Goal: Contribute content

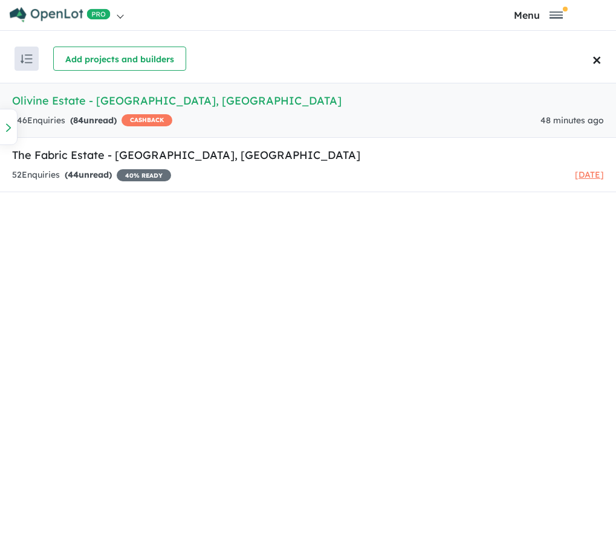
click at [100, 103] on h5 "Olivine Estate - [GEOGRAPHIC_DATA] , [GEOGRAPHIC_DATA]" at bounding box center [308, 101] width 592 height 16
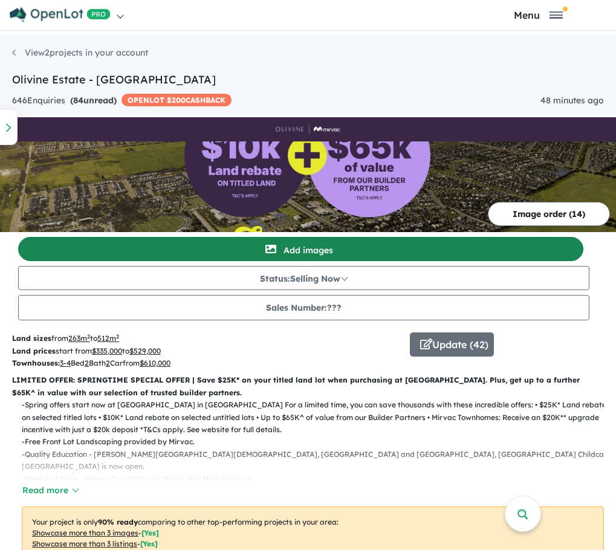
click at [294, 242] on button "Add images" at bounding box center [301, 249] width 566 height 24
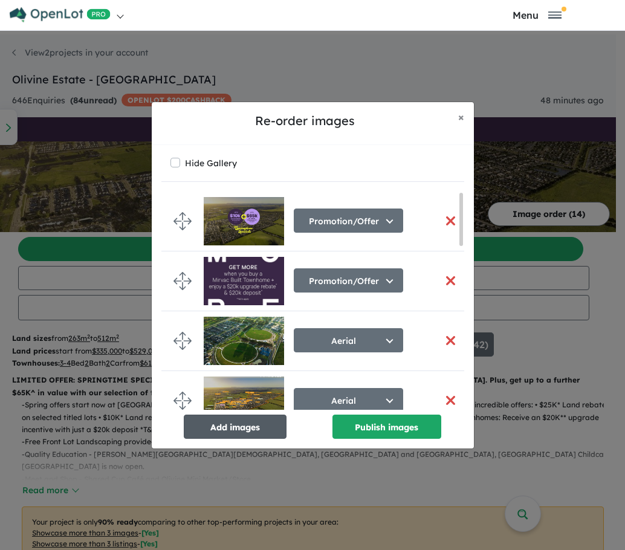
click at [244, 421] on button "Add images" at bounding box center [235, 427] width 103 height 24
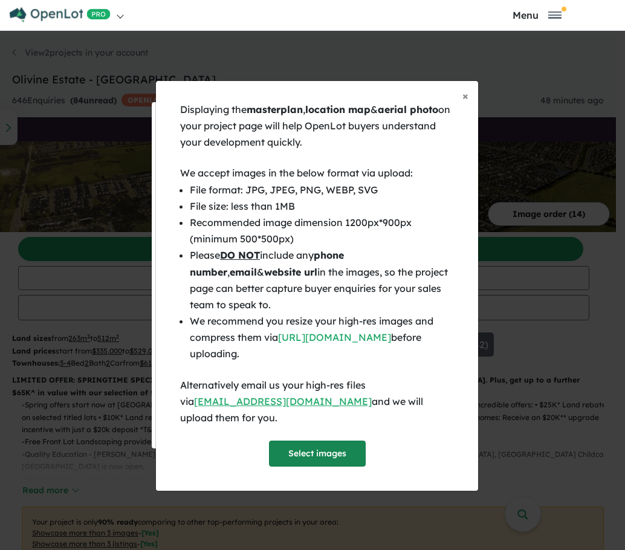
click at [290, 444] on button "Select images" at bounding box center [317, 454] width 97 height 26
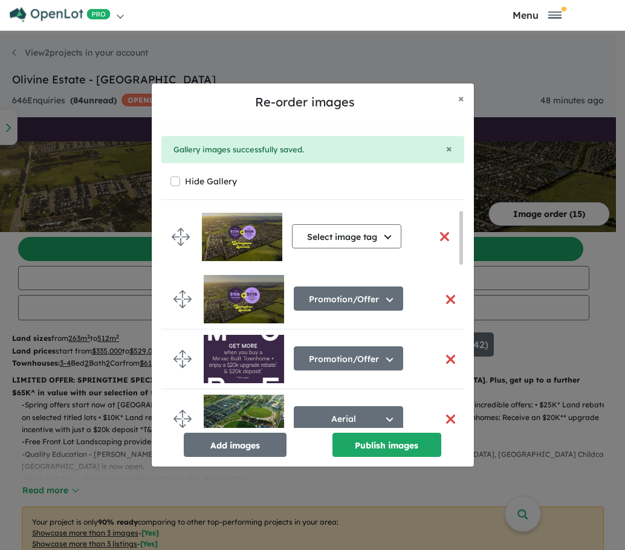
drag, startPoint x: 186, startPoint y: 396, endPoint x: 184, endPoint y: 230, distance: 166.3
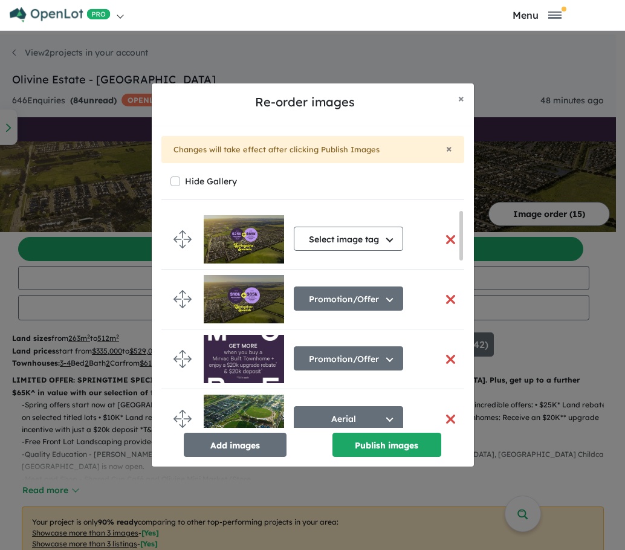
click at [448, 296] on button "button" at bounding box center [451, 300] width 25 height 26
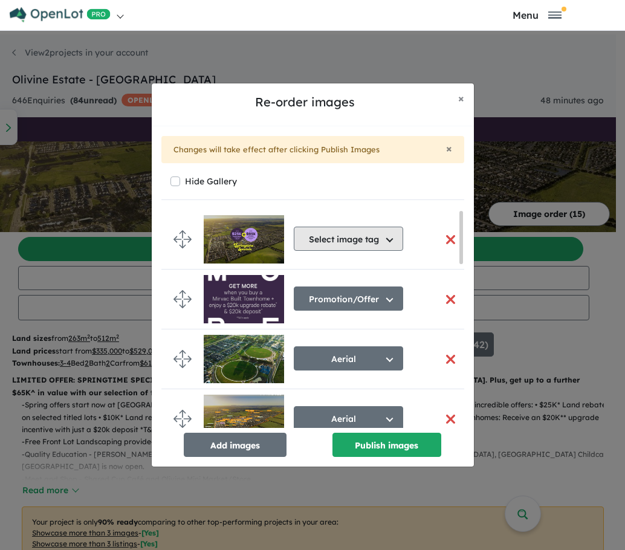
click at [374, 242] on button "Select image tag" at bounding box center [348, 239] width 109 height 24
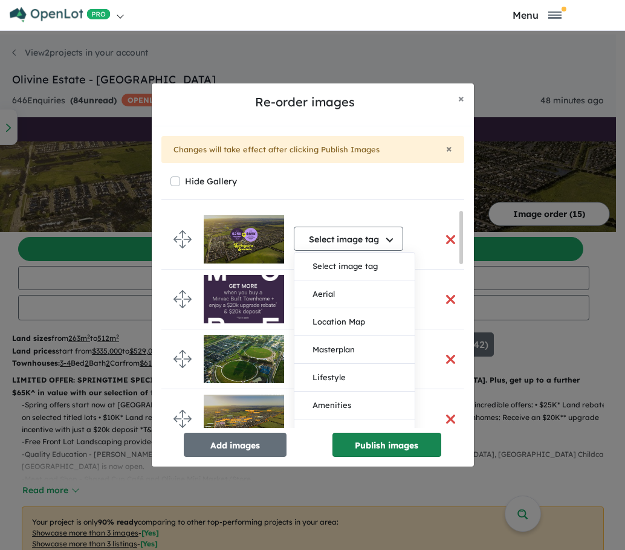
click at [372, 443] on button "Publish images" at bounding box center [387, 445] width 109 height 24
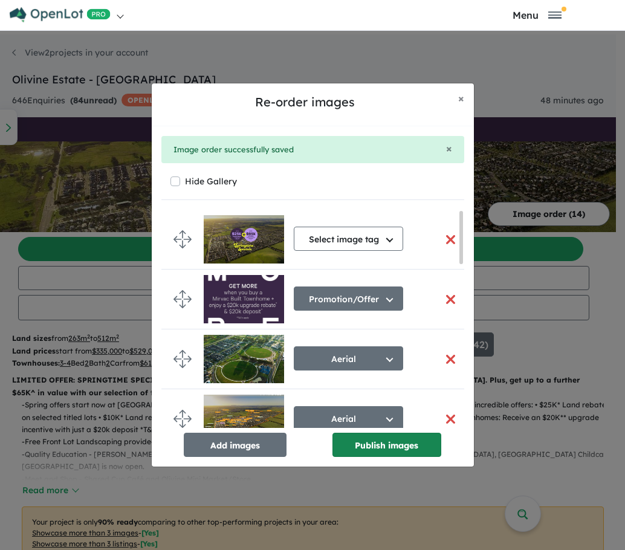
click at [359, 446] on button "Publish images" at bounding box center [387, 445] width 109 height 24
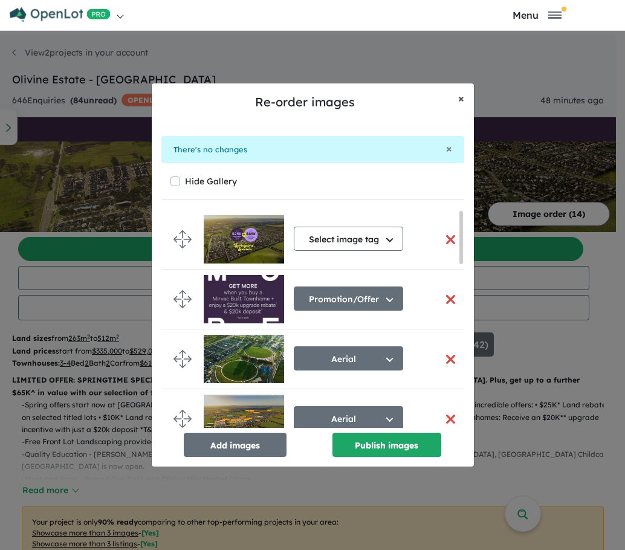
click at [460, 99] on span "×" at bounding box center [461, 98] width 6 height 14
